Goal: Transaction & Acquisition: Download file/media

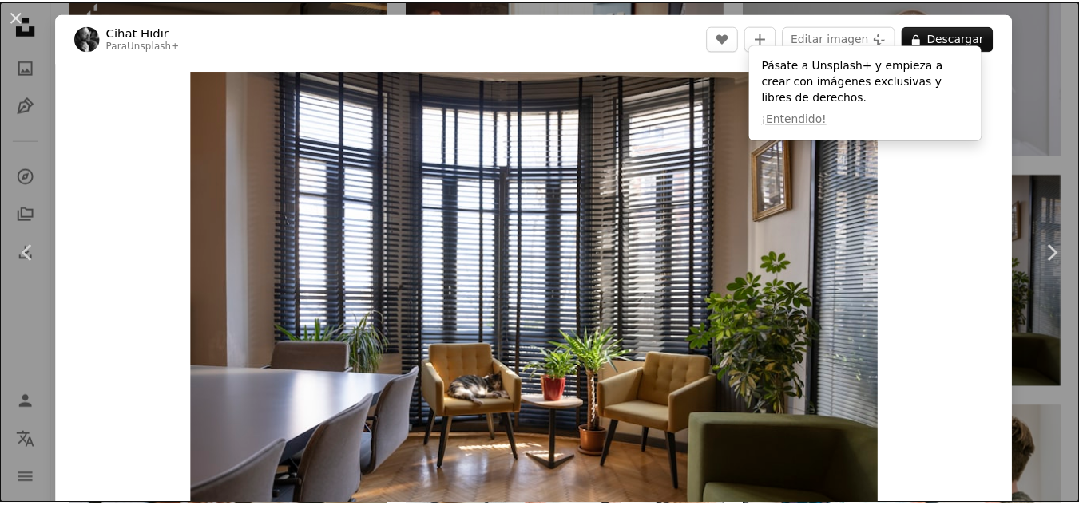
scroll to position [134, 0]
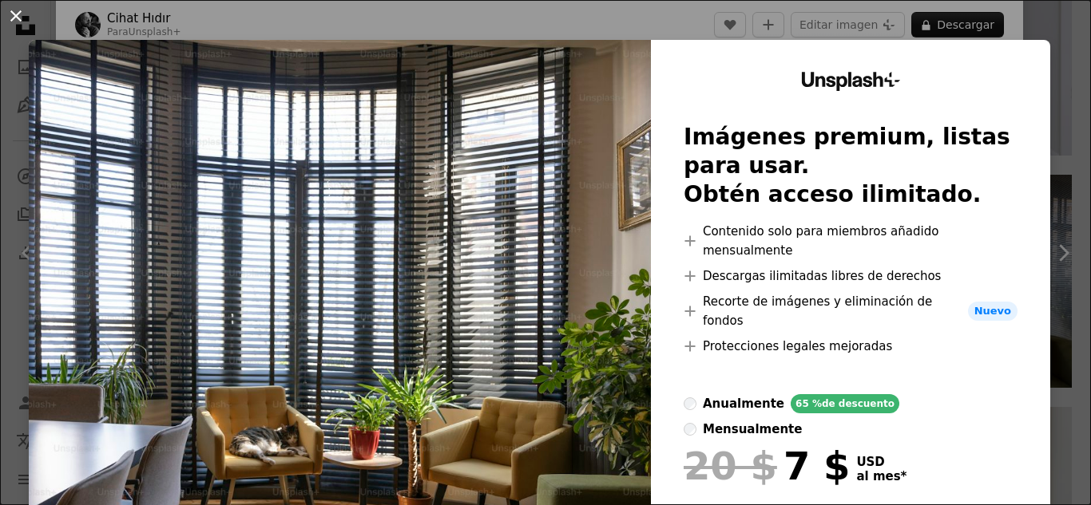
click at [10, 13] on button "An X shape" at bounding box center [15, 15] width 19 height 19
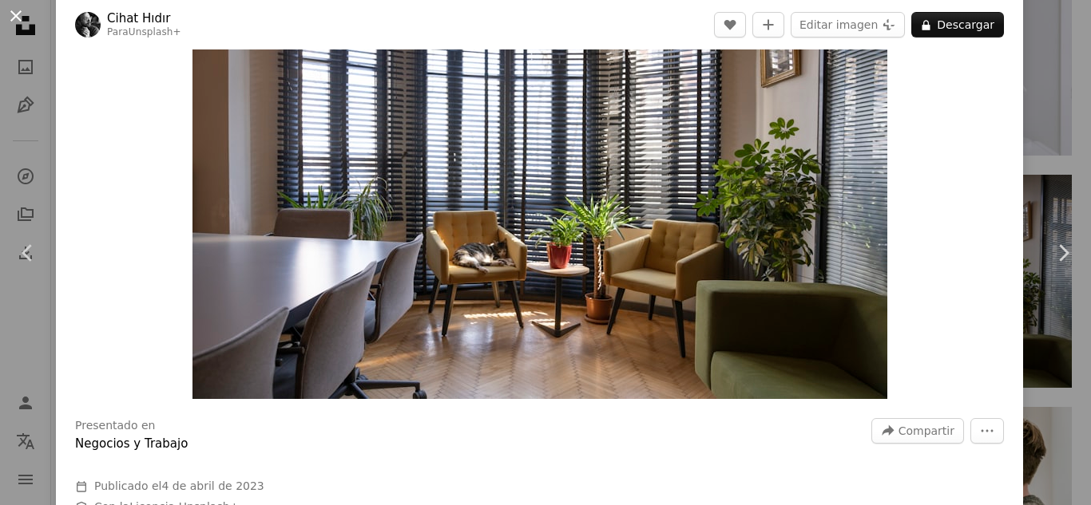
click at [13, 16] on button "An X shape" at bounding box center [15, 15] width 19 height 19
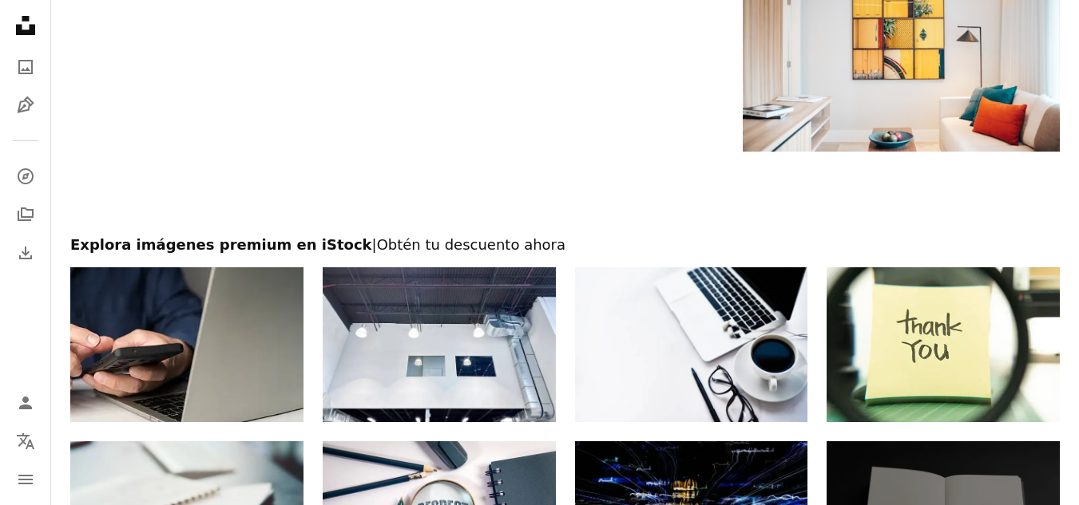
scroll to position [190, 0]
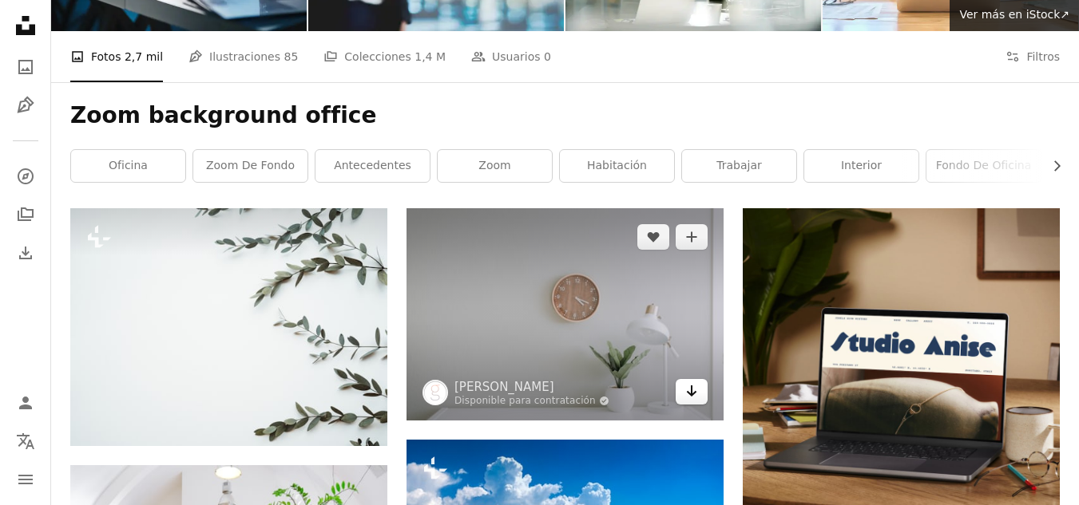
click at [694, 392] on icon "Descargar" at bounding box center [692, 391] width 10 height 11
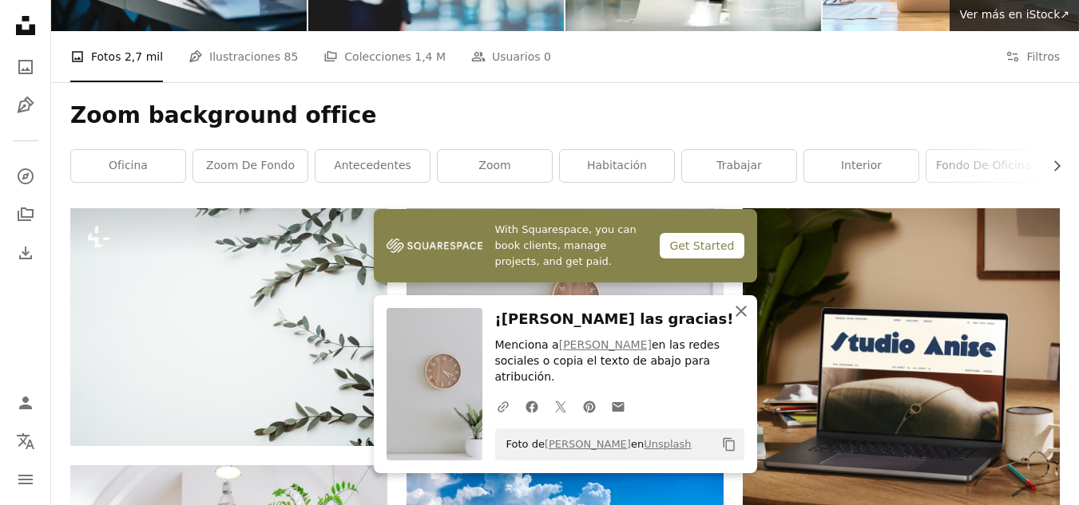
click at [743, 317] on icon "button" at bounding box center [740, 311] width 11 height 11
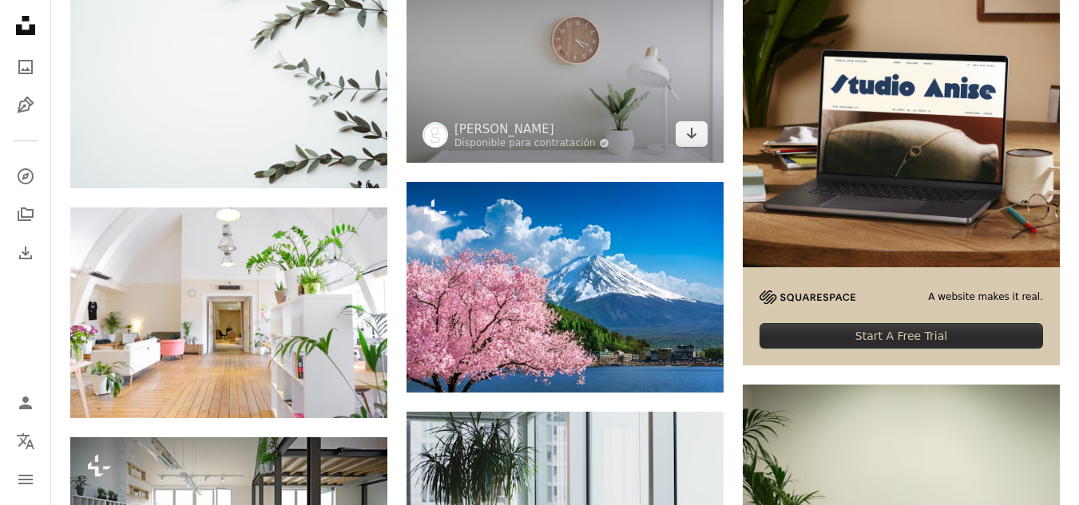
scroll to position [450, 0]
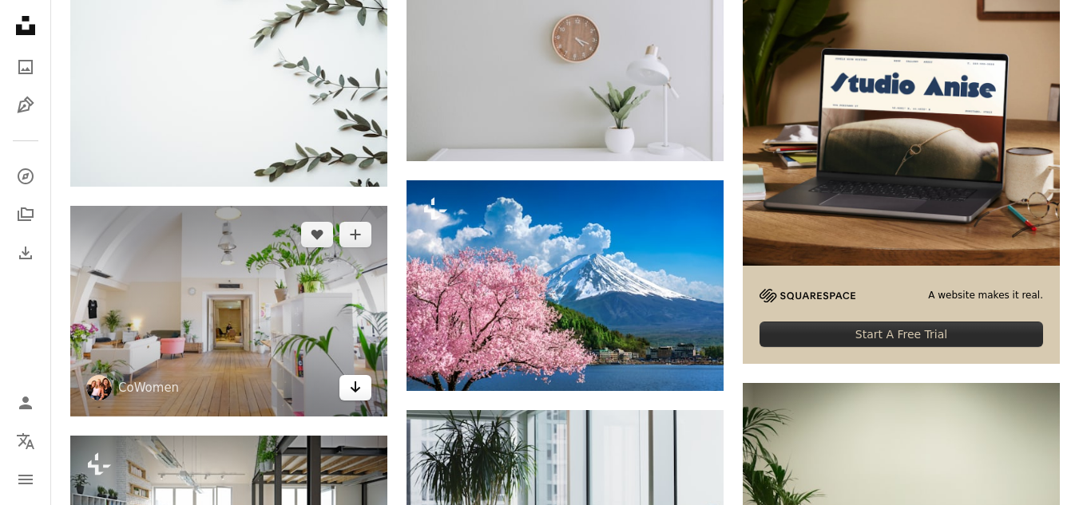
click at [359, 398] on link "Arrow pointing down" at bounding box center [355, 388] width 32 height 26
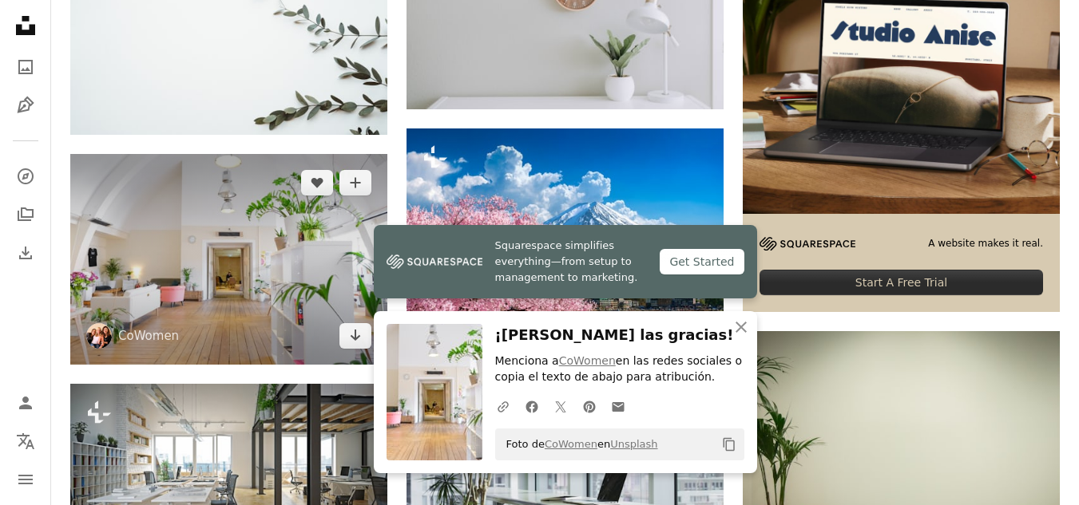
scroll to position [502, 0]
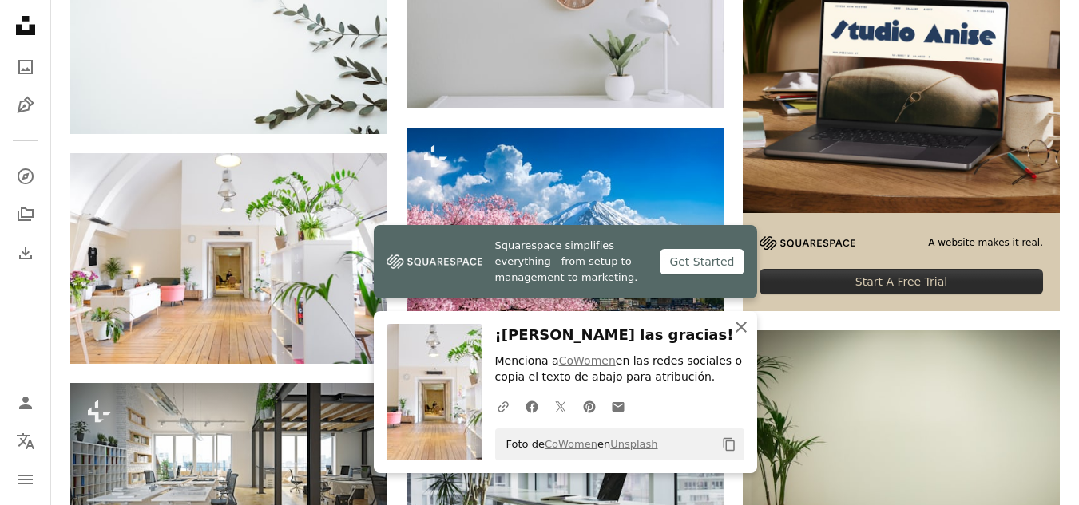
click at [739, 329] on icon "button" at bounding box center [740, 327] width 11 height 11
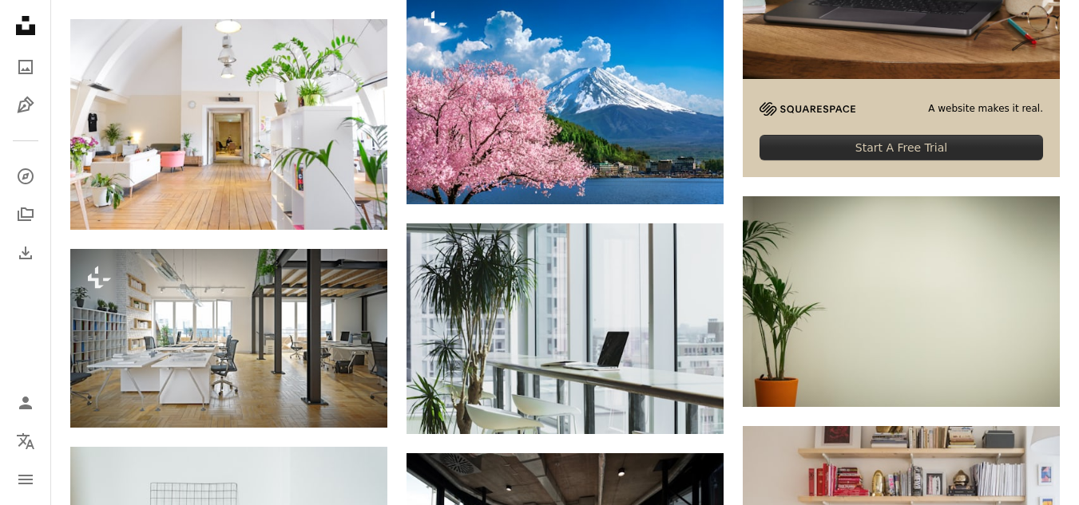
scroll to position [678, 0]
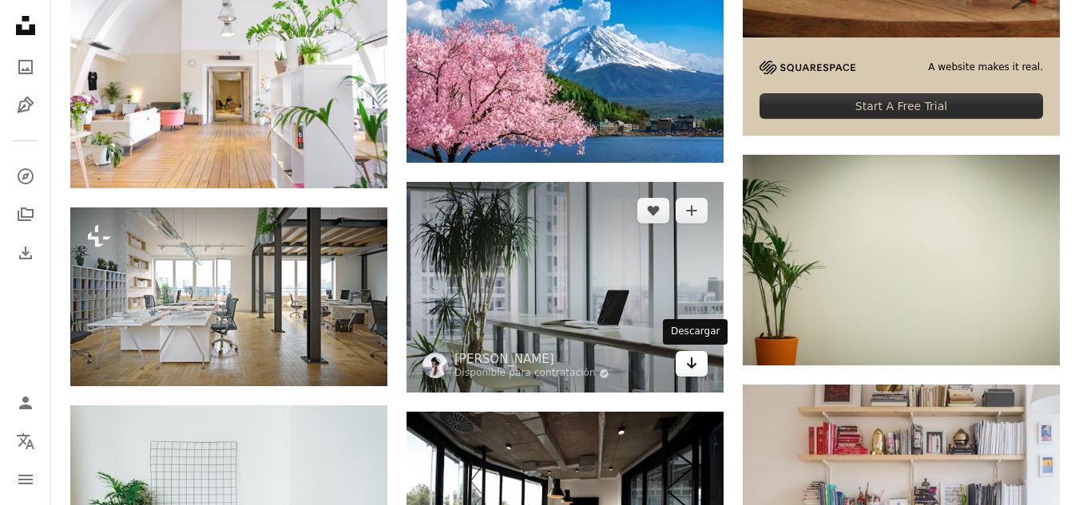
click at [685, 367] on icon "Arrow pointing down" at bounding box center [691, 363] width 13 height 19
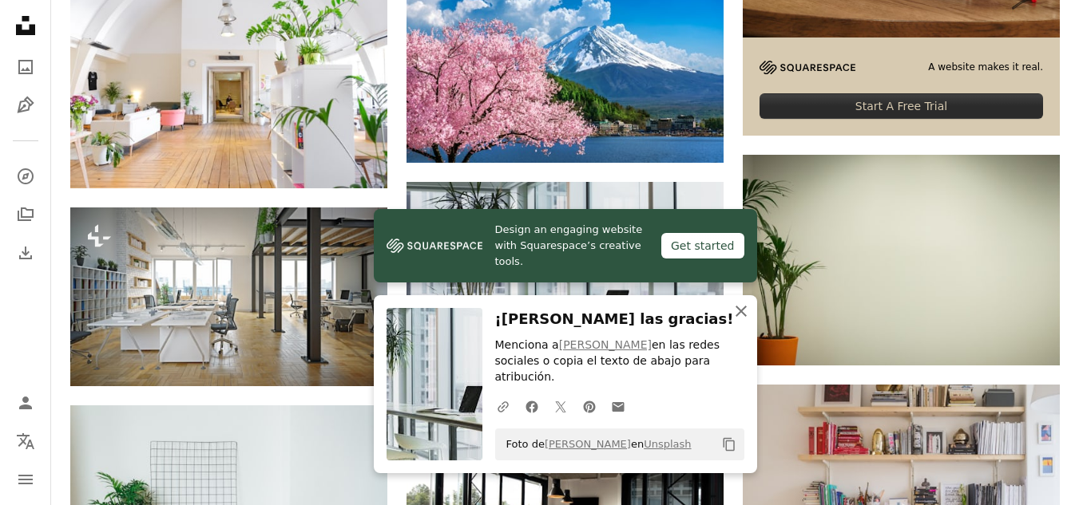
click at [743, 321] on icon "An X shape" at bounding box center [740, 311] width 19 height 19
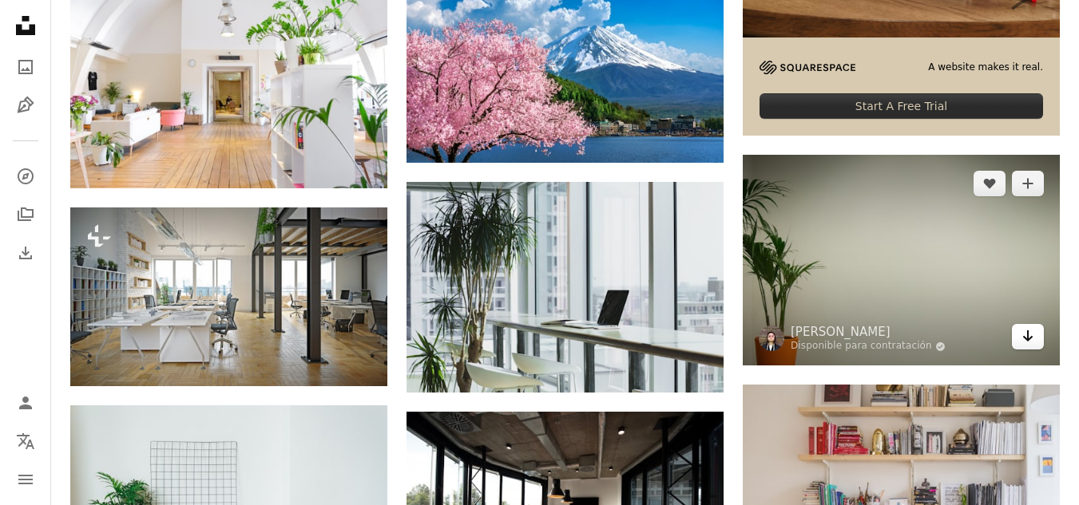
click at [1028, 345] on icon "Arrow pointing down" at bounding box center [1027, 336] width 13 height 19
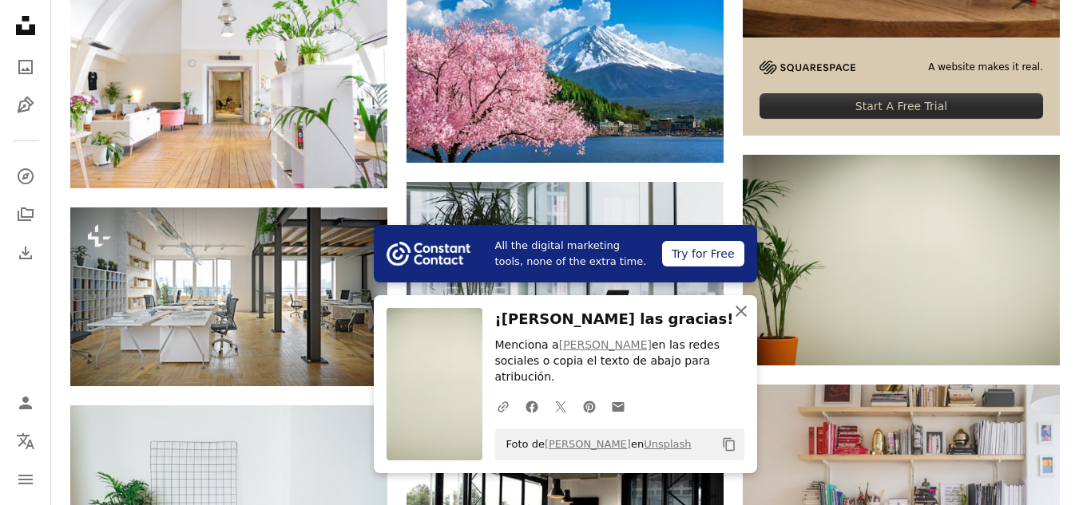
click at [744, 321] on icon "An X shape" at bounding box center [740, 311] width 19 height 19
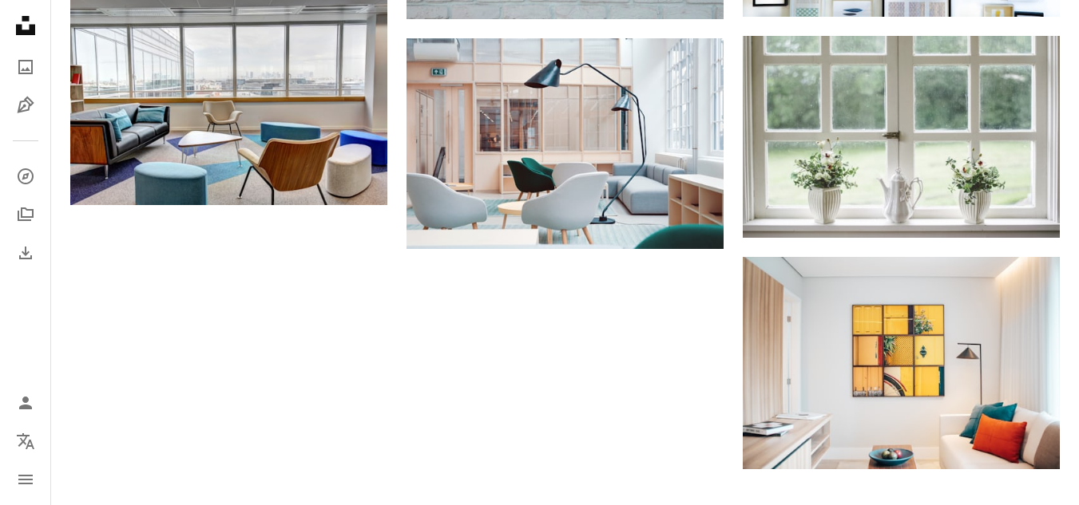
scroll to position [1745, 0]
